Goal: Information Seeking & Learning: Learn about a topic

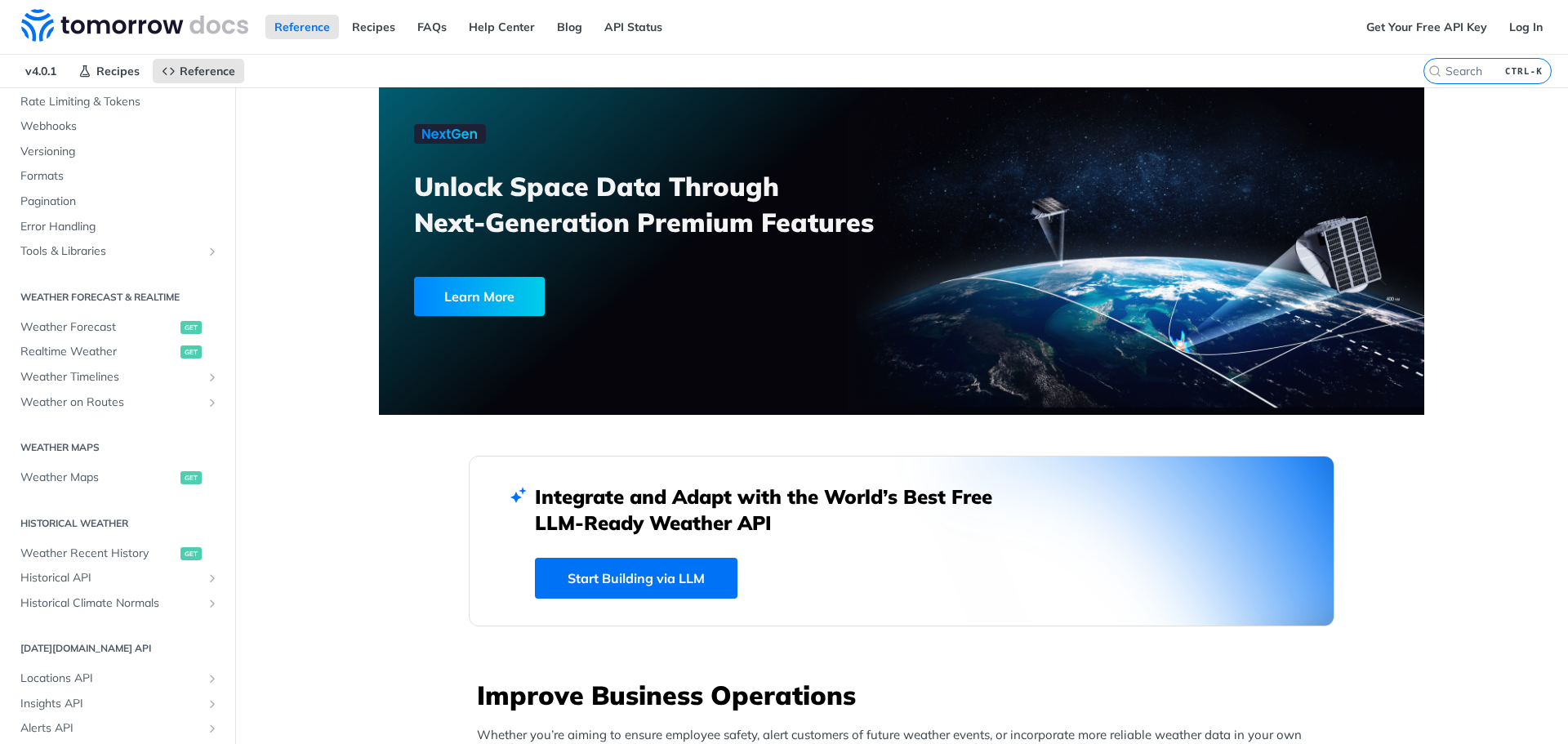
scroll to position [245, 0]
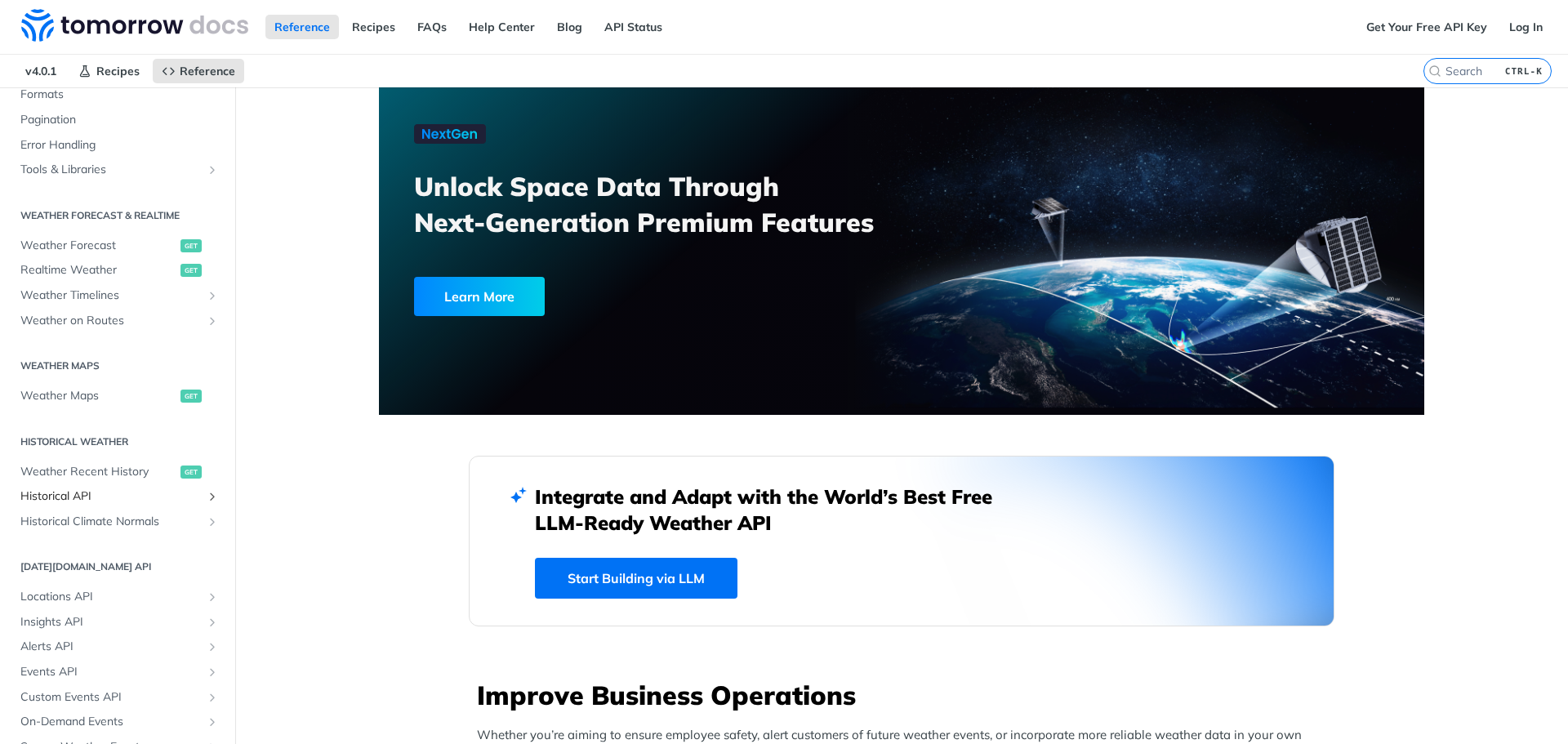
click at [90, 492] on span "Historical API" at bounding box center [111, 495] width 181 height 16
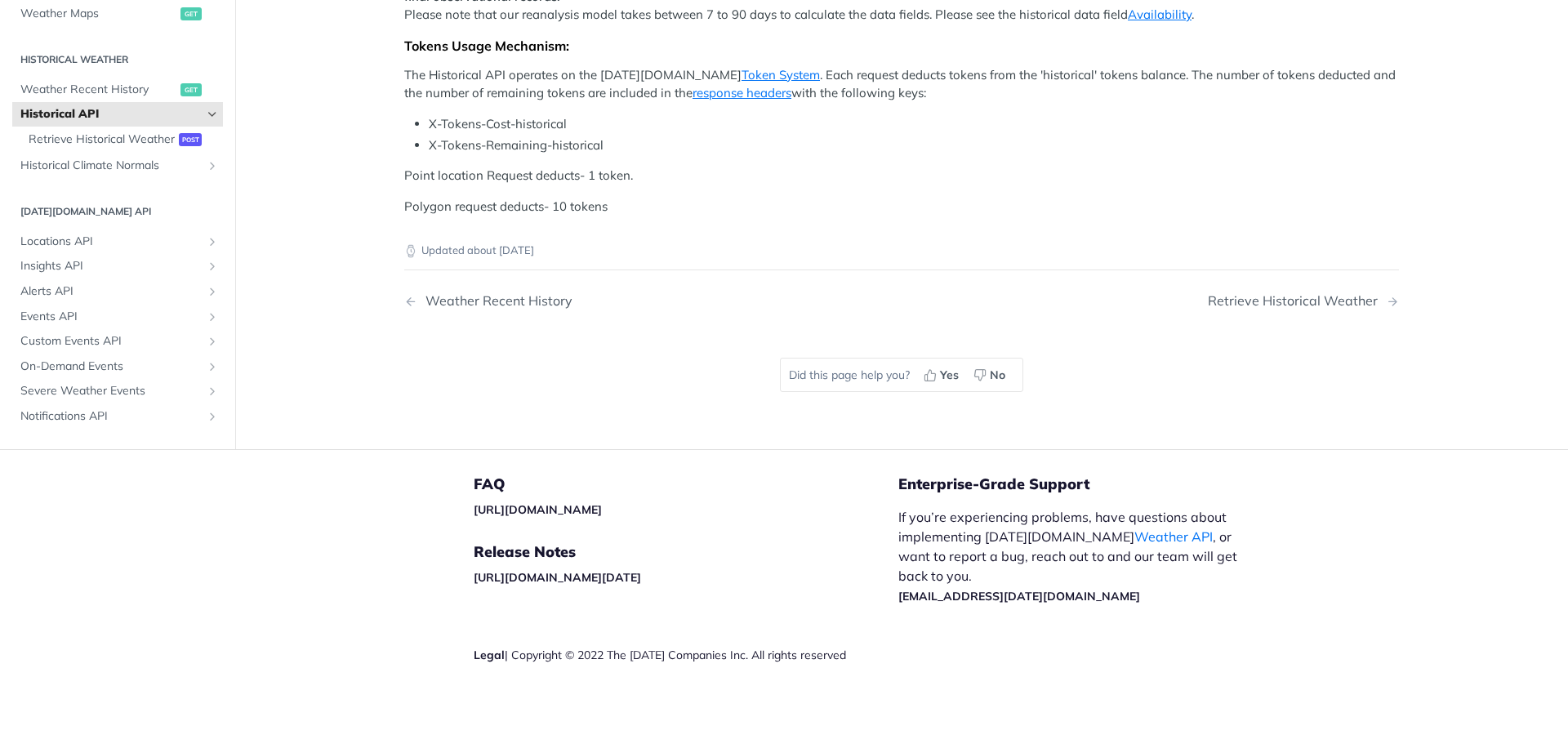
scroll to position [700, 0]
click at [112, 148] on span "Retrieve Historical Weather" at bounding box center [101, 139] width 146 height 16
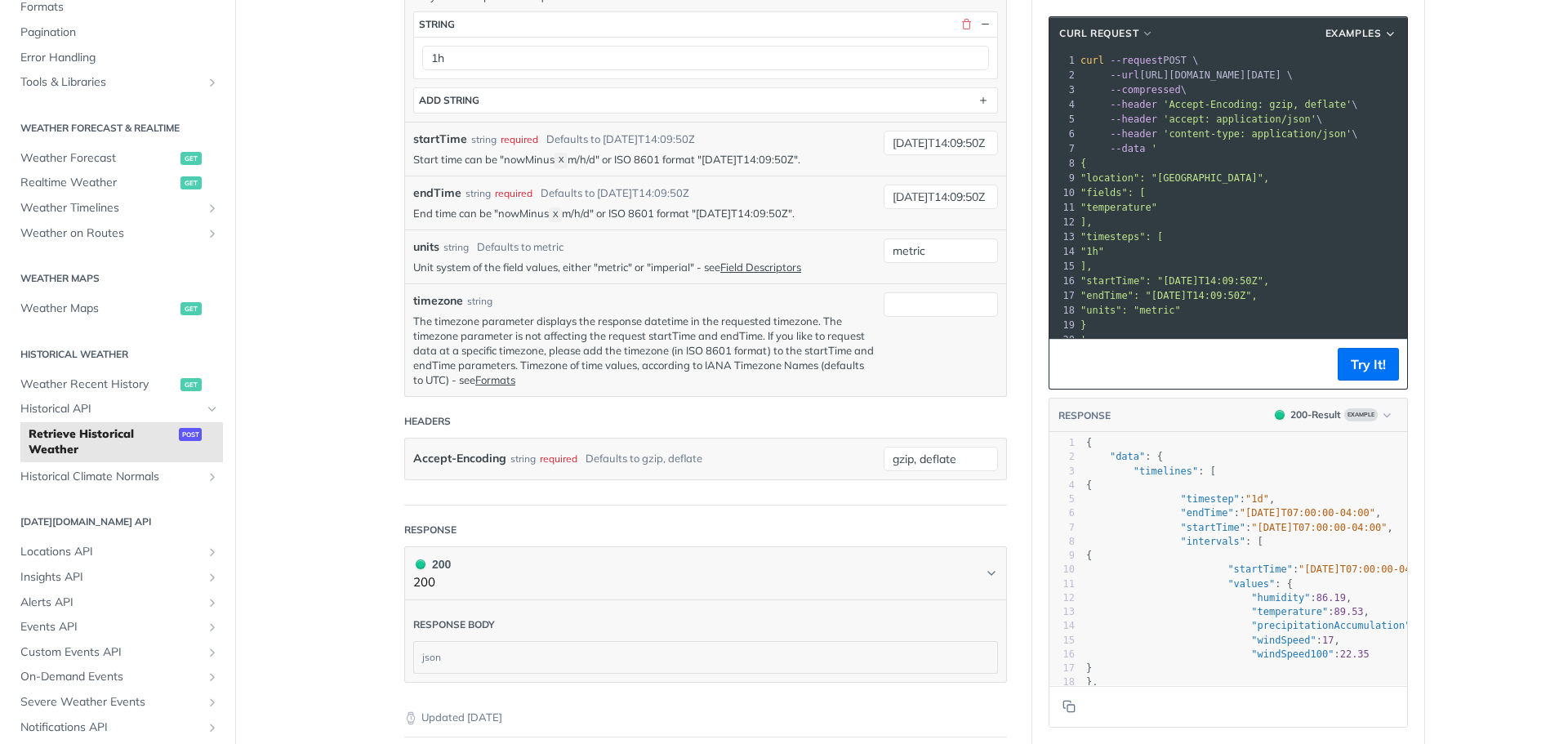
scroll to position [571, 0]
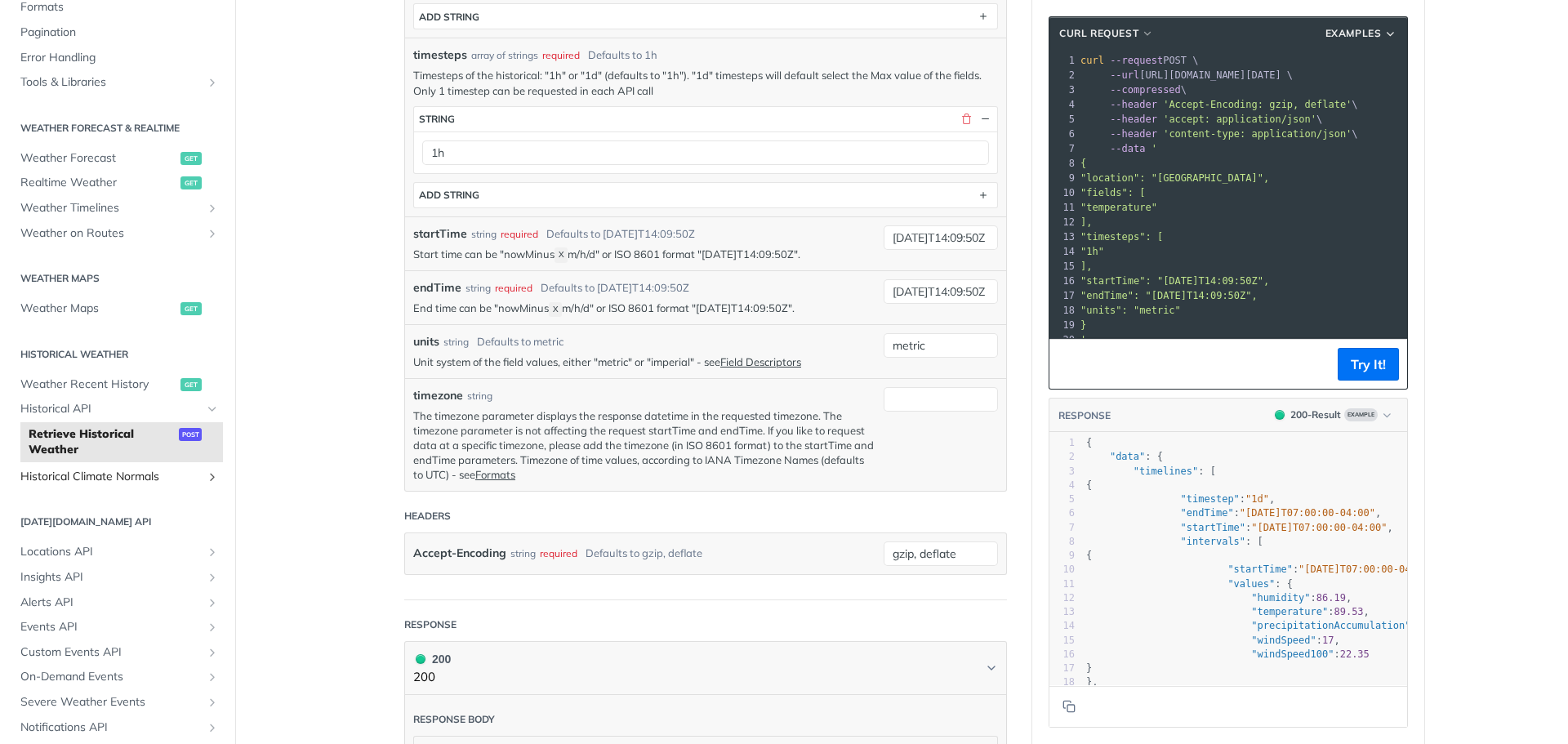
click at [105, 486] on link "Historical Climate Normals" at bounding box center [117, 477] width 211 height 25
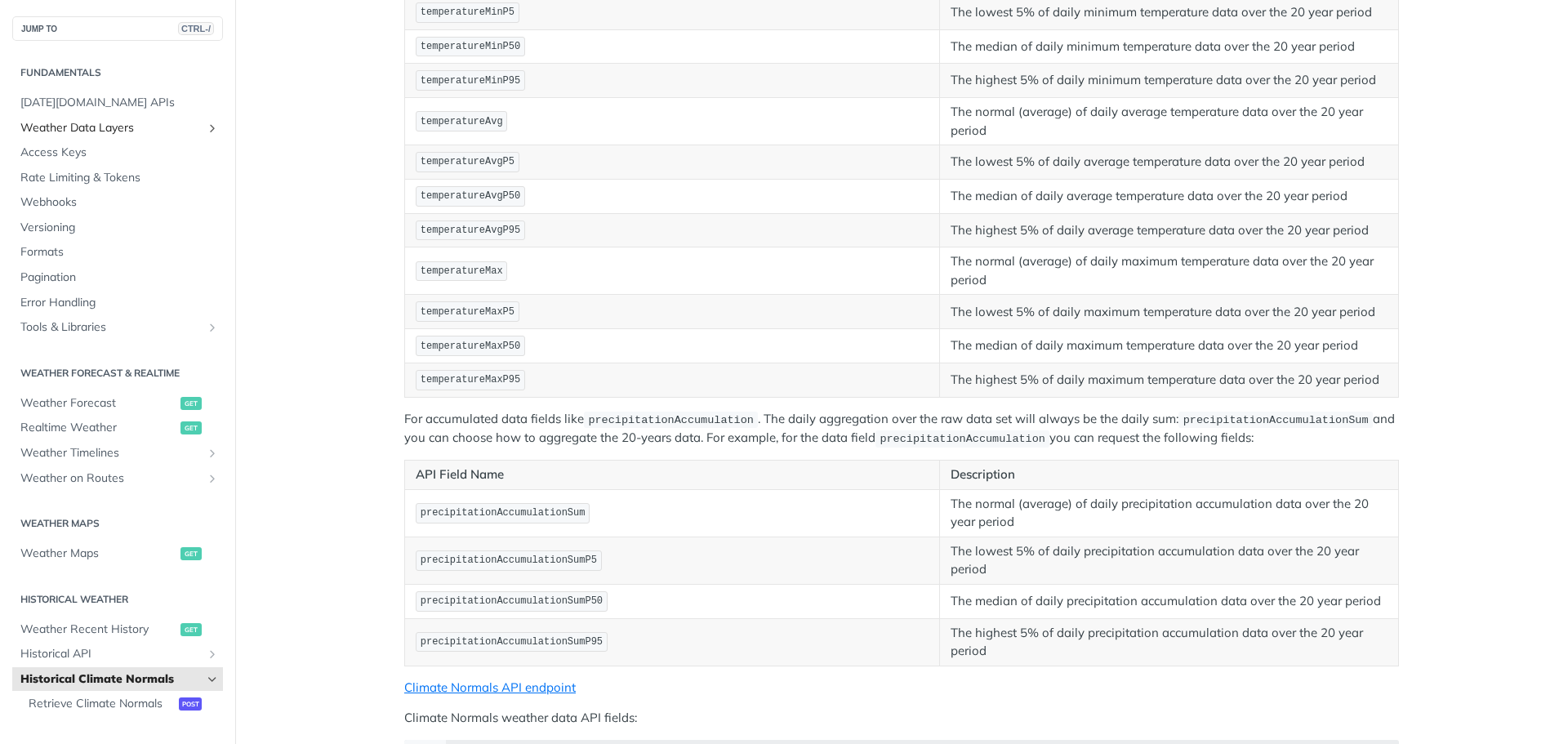
click at [96, 132] on span "Weather Data Layers" at bounding box center [111, 127] width 181 height 16
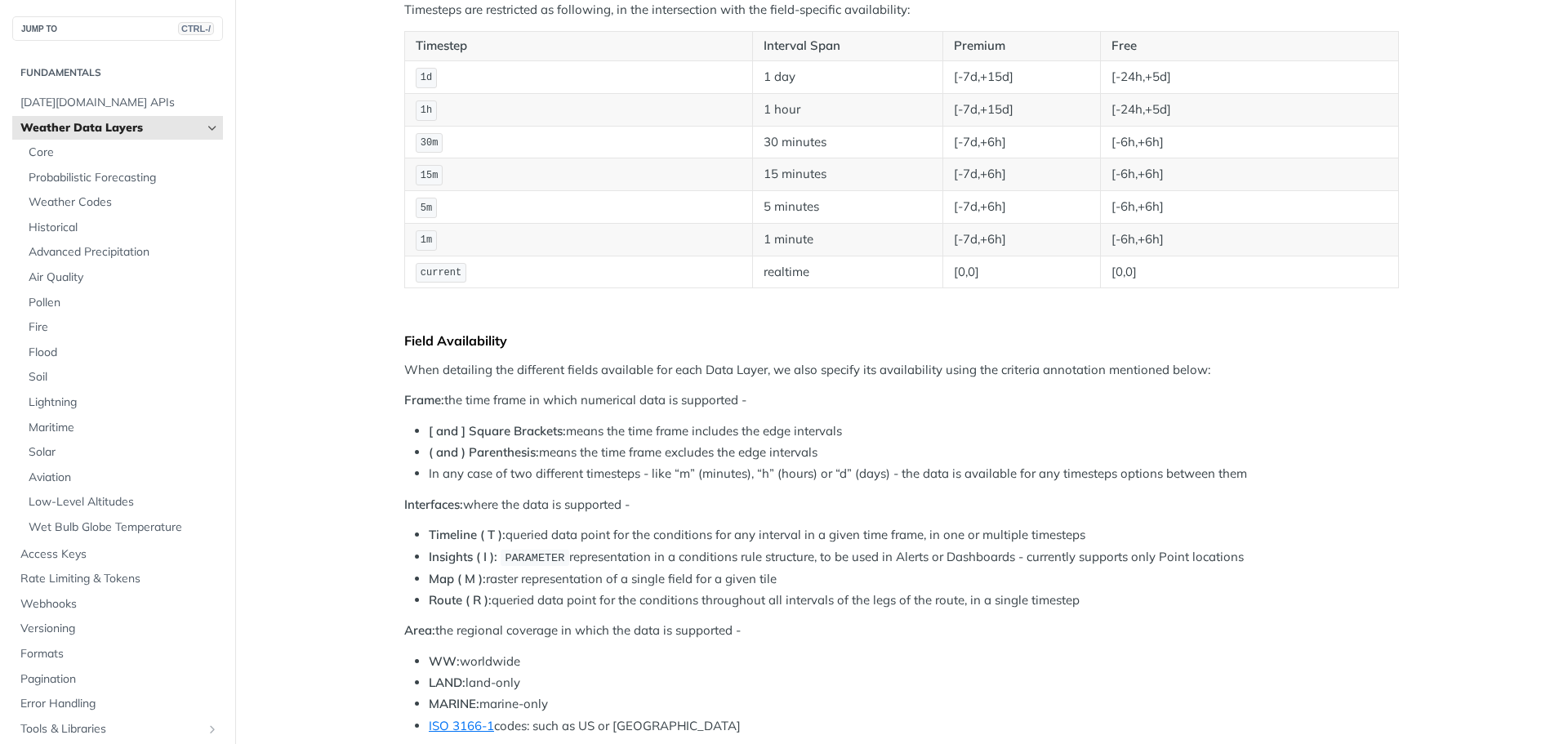
scroll to position [408, 0]
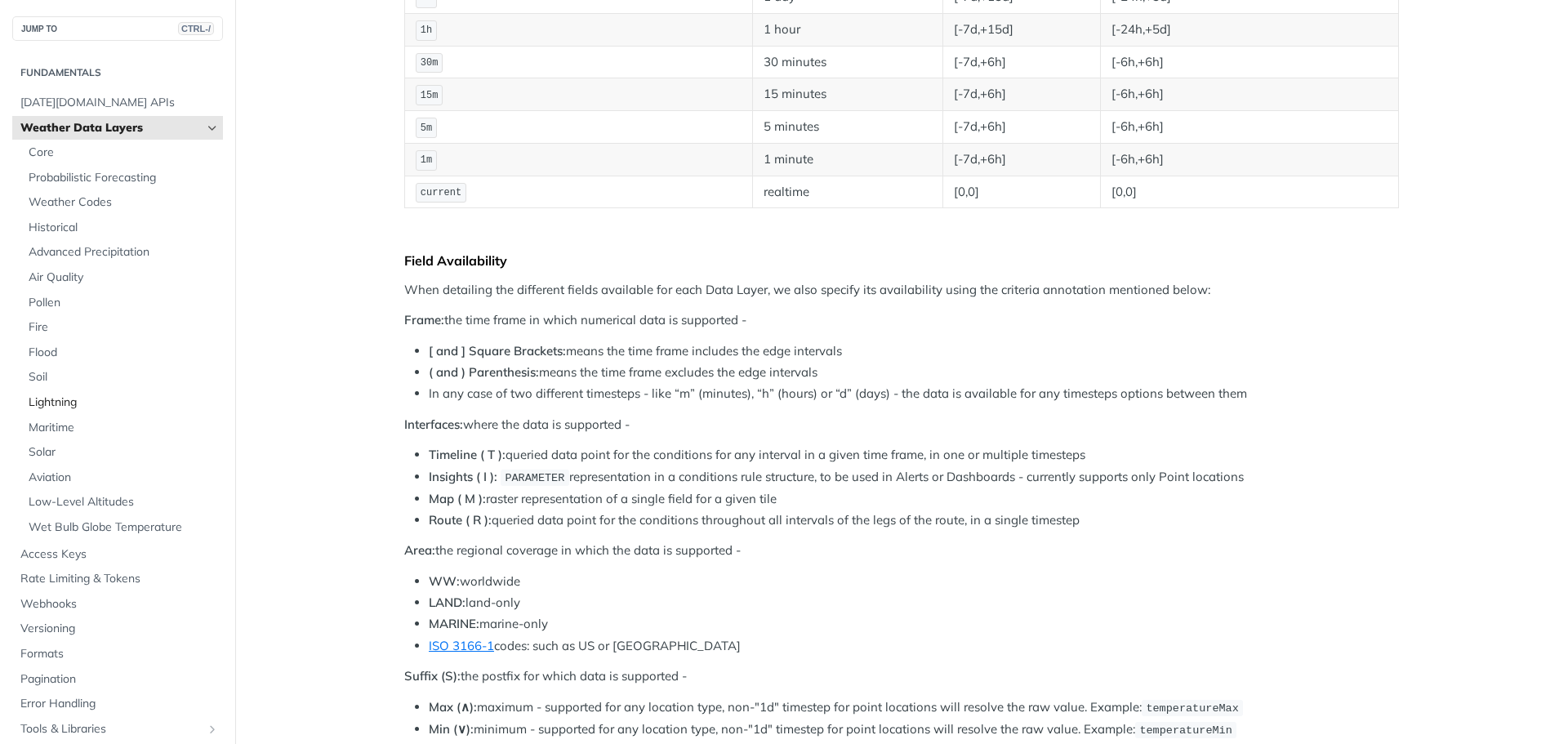
click at [56, 400] on span "Lightning" at bounding box center [123, 402] width 191 height 16
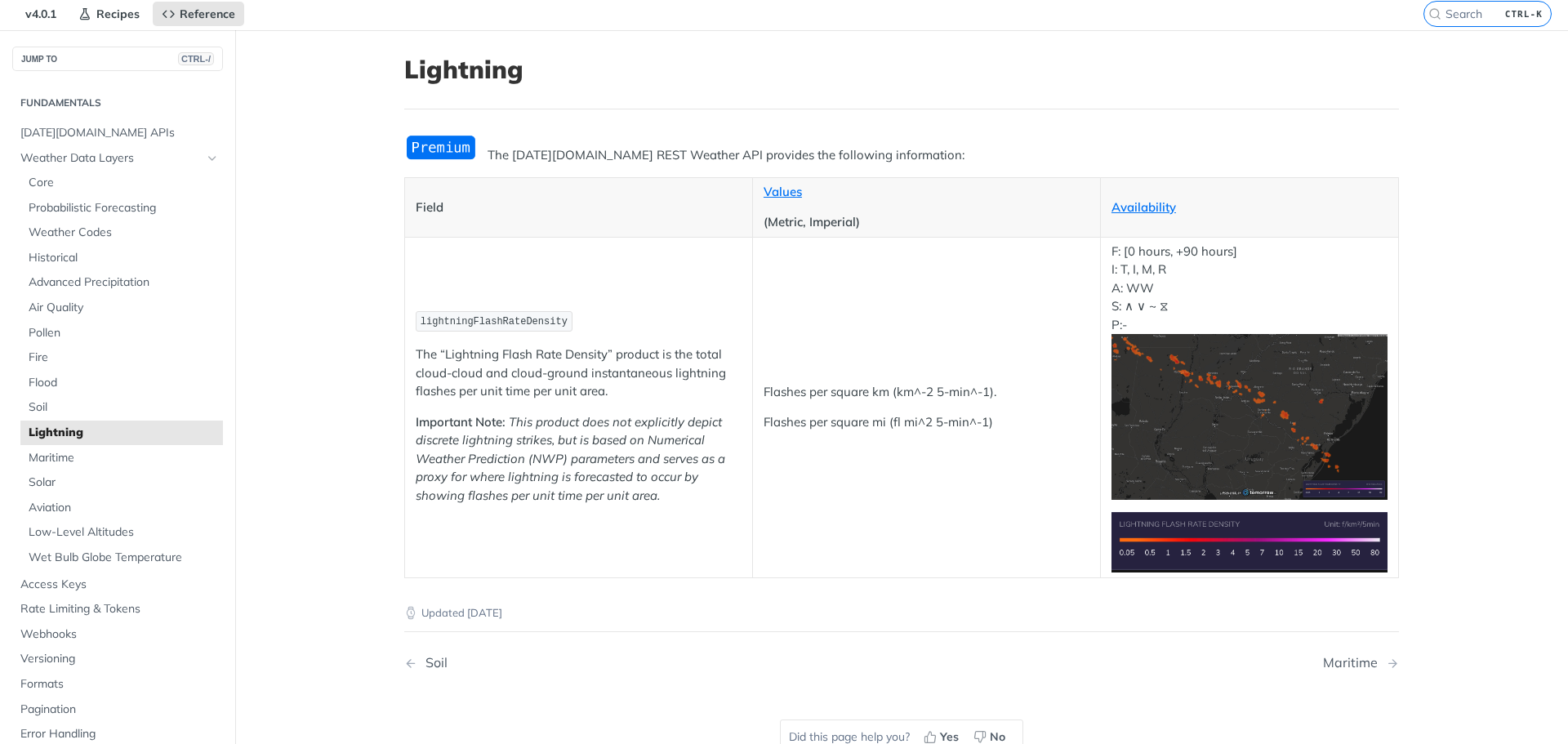
scroll to position [82, 0]
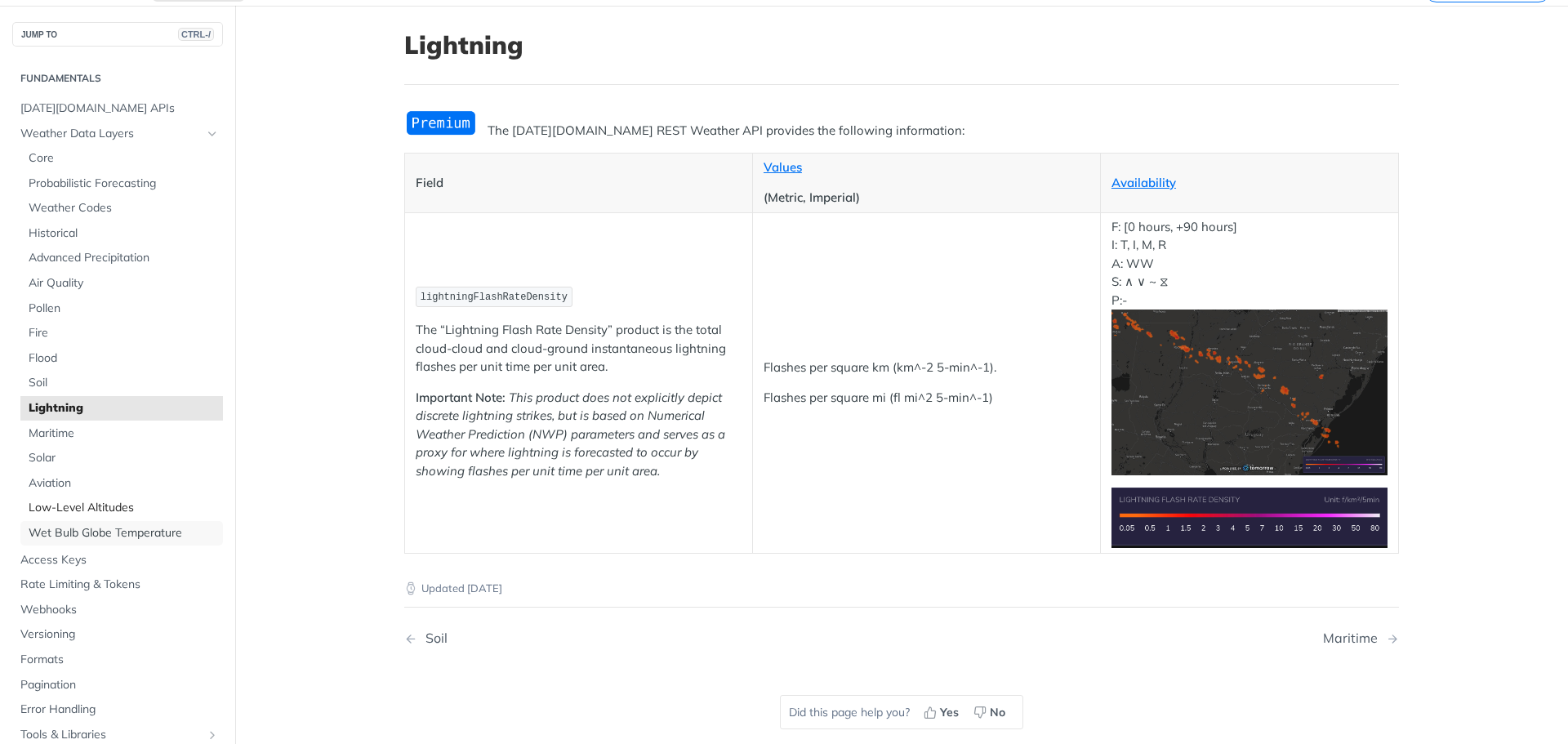
drag, startPoint x: 121, startPoint y: 528, endPoint x: 150, endPoint y: 589, distance: 67.5
click at [121, 528] on span "Wet Bulb Globe Temperature" at bounding box center [123, 533] width 191 height 16
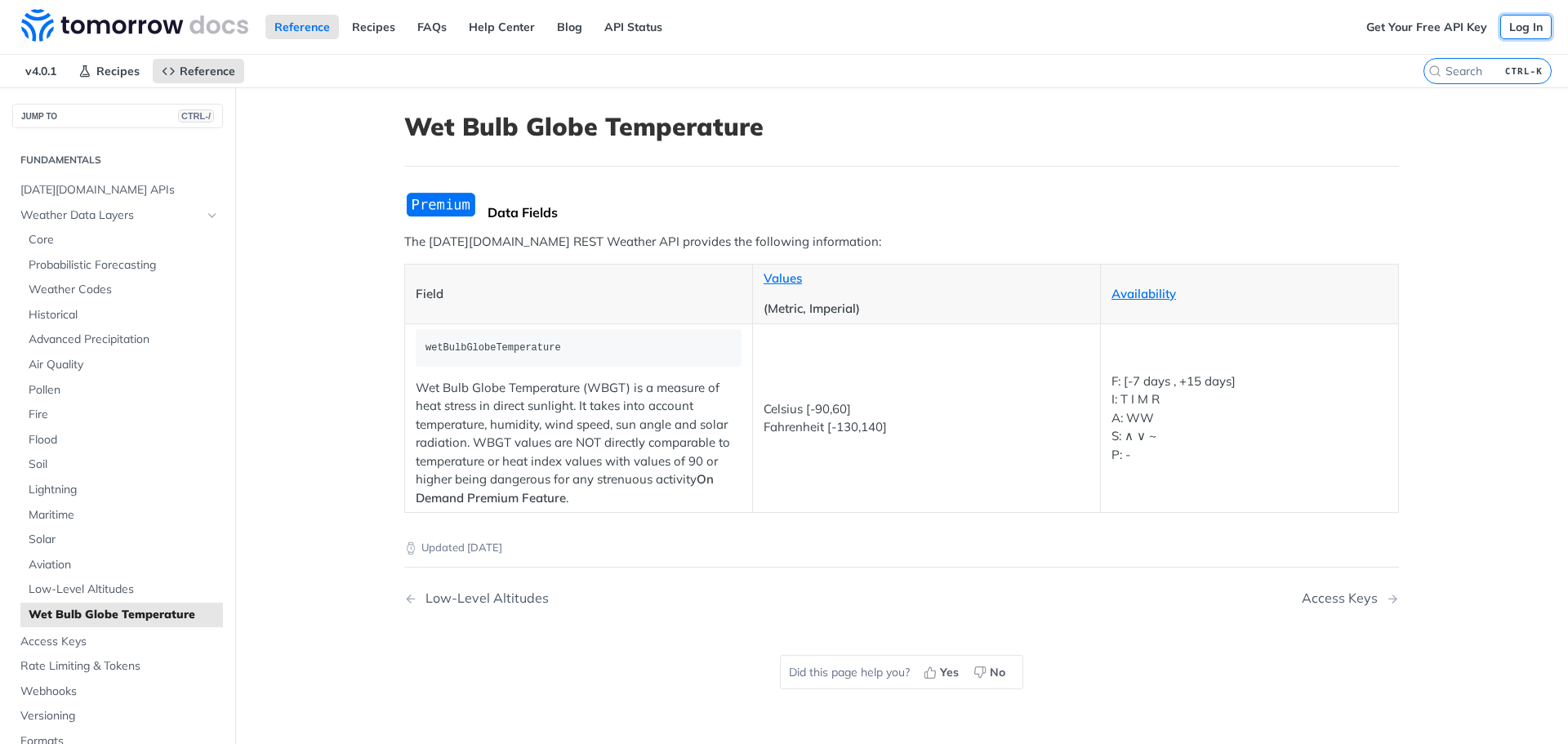
click at [1512, 29] on link "Log In" at bounding box center [1526, 26] width 51 height 25
